Goal: Navigation & Orientation: Find specific page/section

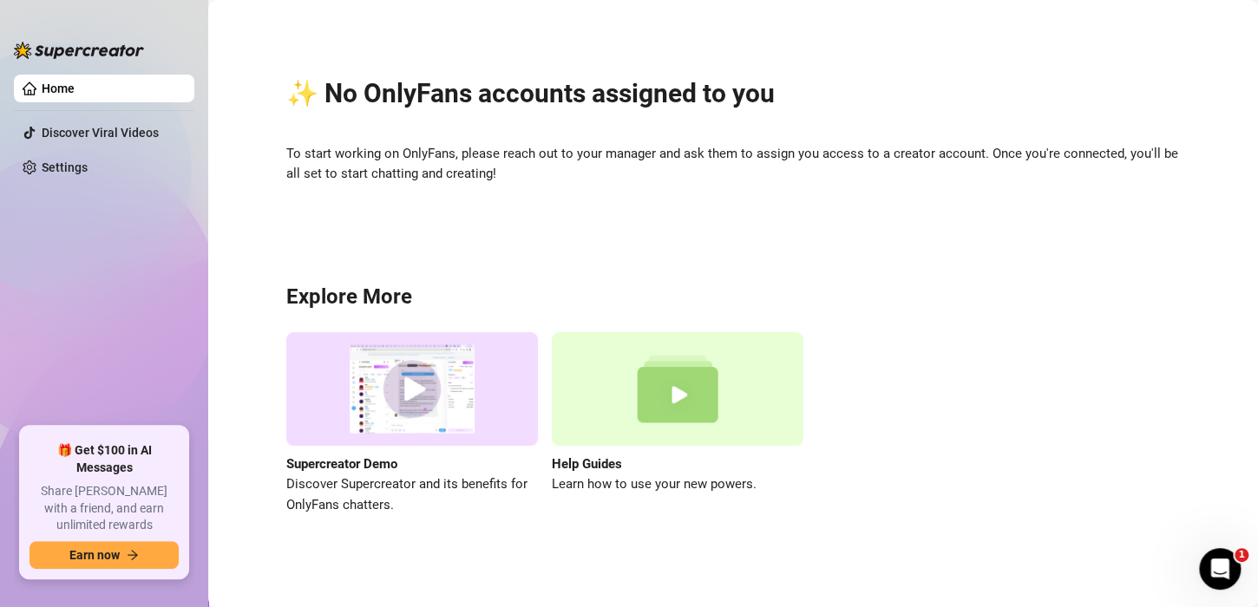
click at [63, 84] on link "Home" at bounding box center [58, 89] width 33 height 14
click at [63, 83] on link "Home" at bounding box center [58, 89] width 33 height 14
click at [71, 95] on link "Home" at bounding box center [58, 89] width 33 height 14
